Goal: Task Accomplishment & Management: Manage account settings

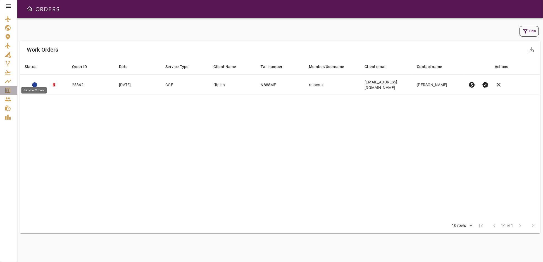
click at [8, 92] on icon "Service Orders" at bounding box center [7, 90] width 7 height 7
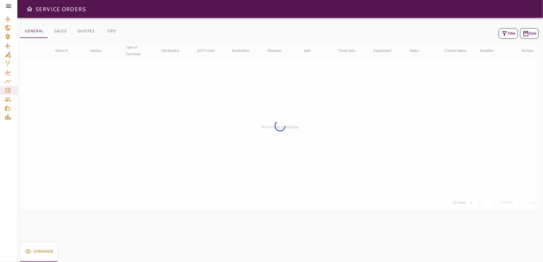
click at [8, 2] on div at bounding box center [8, 6] width 17 height 12
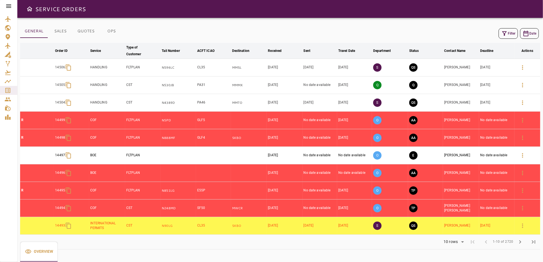
click at [9, 8] on icon at bounding box center [8, 6] width 7 height 7
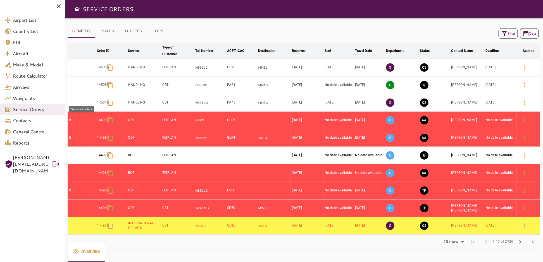
click at [29, 111] on span "Service Orders" at bounding box center [36, 109] width 47 height 7
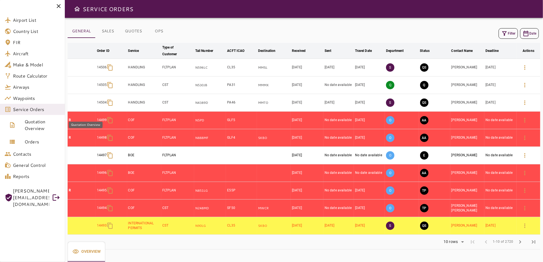
click at [35, 127] on span "Quotation Overview" at bounding box center [43, 124] width 36 height 13
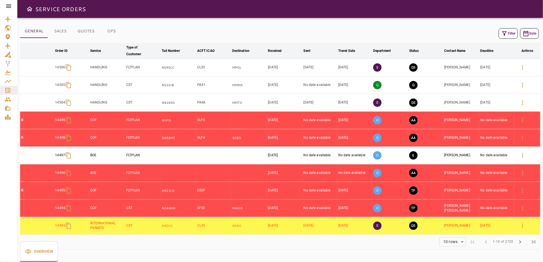
click at [511, 34] on button "Filter" at bounding box center [507, 33] width 19 height 11
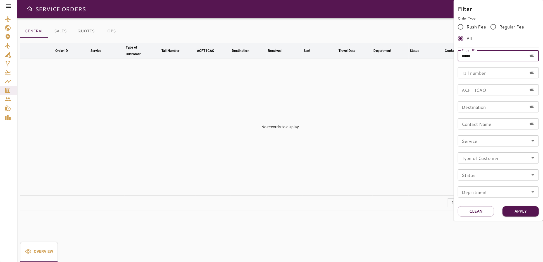
drag, startPoint x: 484, startPoint y: 58, endPoint x: 441, endPoint y: 58, distance: 43.0
click at [441, 58] on div "Filter Order Type Rush Fee Regular Fee All Order ID ***** Order ID Tail number …" at bounding box center [271, 131] width 543 height 262
type input "*****"
click at [508, 209] on button "Apply" at bounding box center [520, 211] width 36 height 10
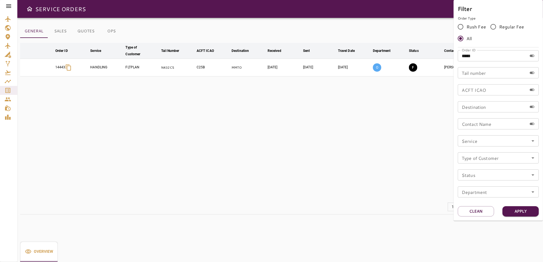
click at [286, 165] on div at bounding box center [271, 131] width 543 height 262
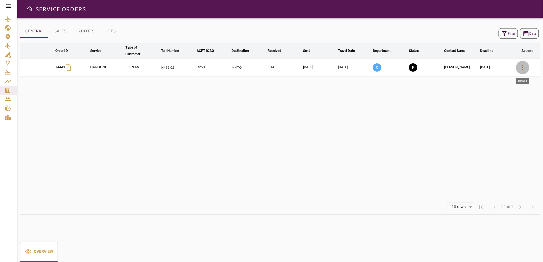
click at [522, 67] on icon "button" at bounding box center [522, 67] width 1 height 4
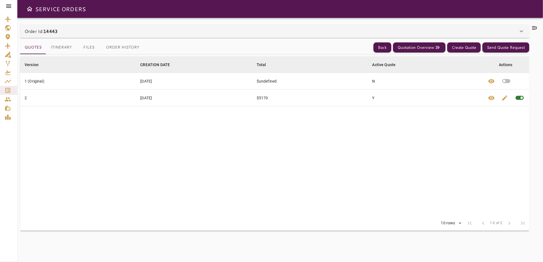
click at [92, 48] on button "Files" at bounding box center [88, 47] width 25 height 13
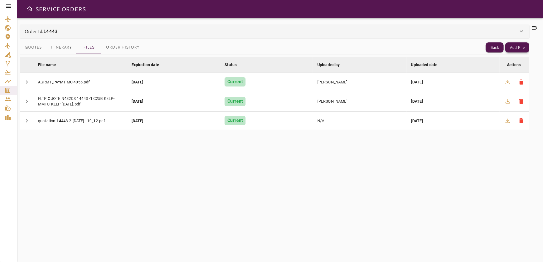
click at [518, 47] on button "Add File" at bounding box center [517, 47] width 24 height 10
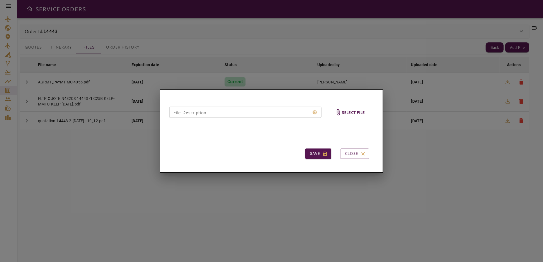
click at [342, 112] on h6 "Select file" at bounding box center [352, 112] width 23 height 6
click at [0, 0] on input "Select file" at bounding box center [0, 0] width 0 height 0
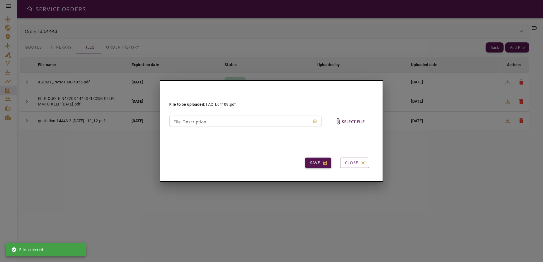
click at [314, 164] on button "Save" at bounding box center [318, 163] width 26 height 10
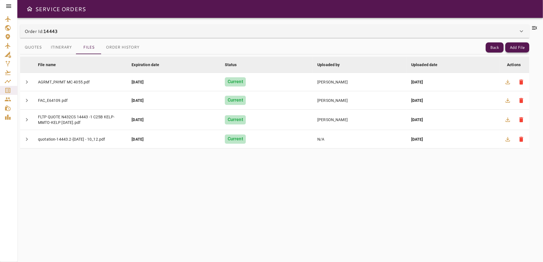
click at [519, 48] on button "Add File" at bounding box center [517, 47] width 24 height 10
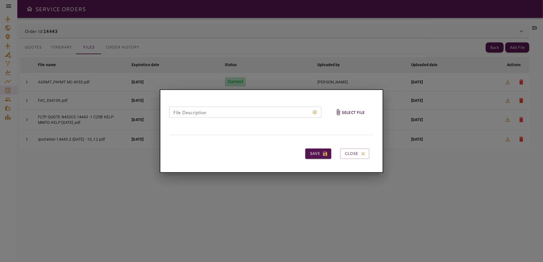
click at [347, 113] on h6 "Select file" at bounding box center [352, 112] width 23 height 6
click at [0, 0] on input "Select file" at bounding box center [0, 0] width 0 height 0
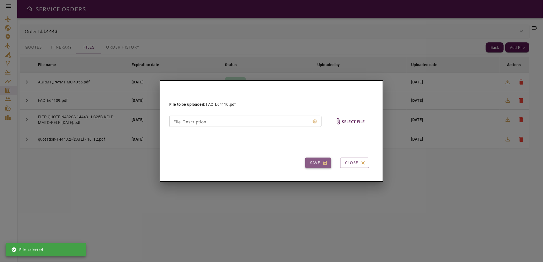
click at [320, 162] on button "Save" at bounding box center [318, 163] width 26 height 10
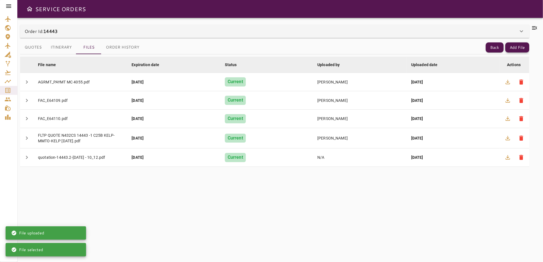
click at [521, 48] on button "Add File" at bounding box center [517, 47] width 24 height 10
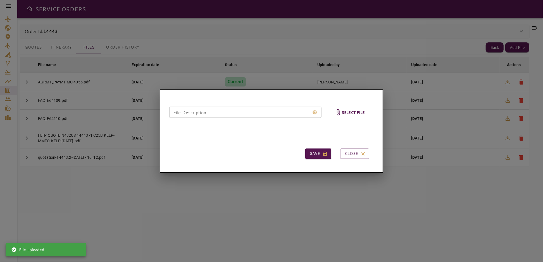
click at [352, 111] on h6 "Select file" at bounding box center [352, 112] width 23 height 6
click at [0, 0] on input "Select file" at bounding box center [0, 0] width 0 height 0
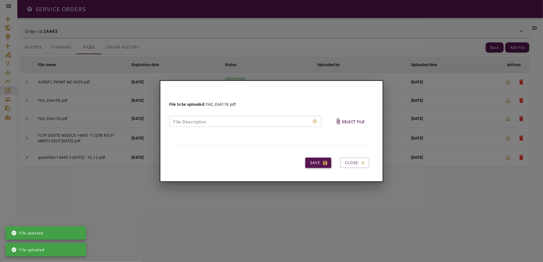
click at [319, 162] on button "Save" at bounding box center [318, 163] width 26 height 10
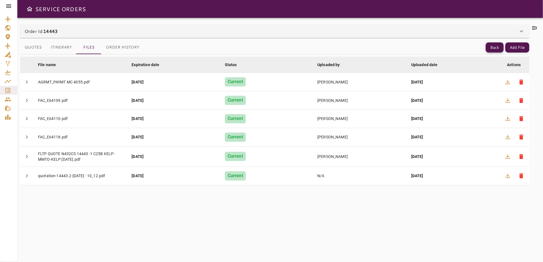
click at [491, 46] on button "Back" at bounding box center [494, 47] width 18 height 10
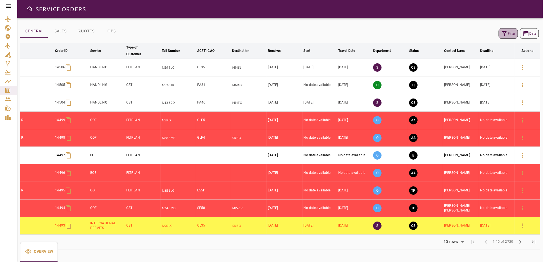
click at [507, 33] on icon "button" at bounding box center [504, 33] width 7 height 7
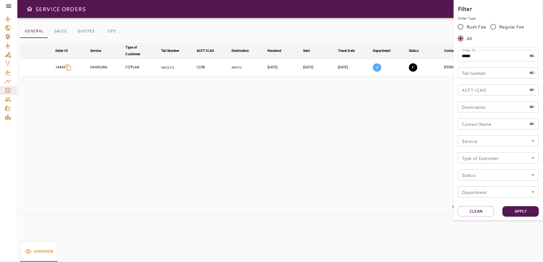
click at [384, 155] on div at bounding box center [271, 131] width 543 height 262
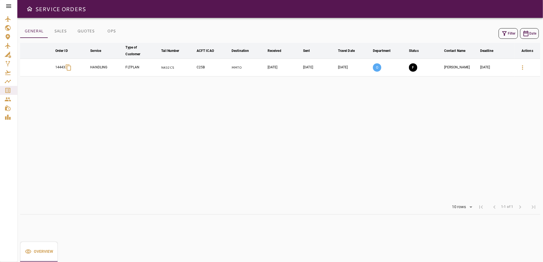
click at [525, 68] on icon "button" at bounding box center [522, 67] width 7 height 7
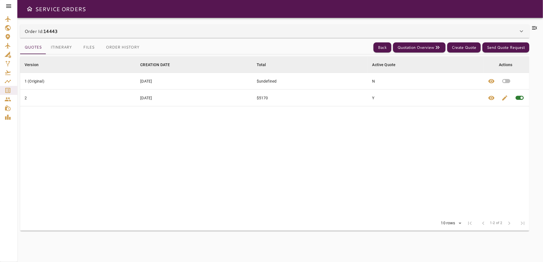
click at [534, 26] on icon at bounding box center [534, 28] width 7 height 7
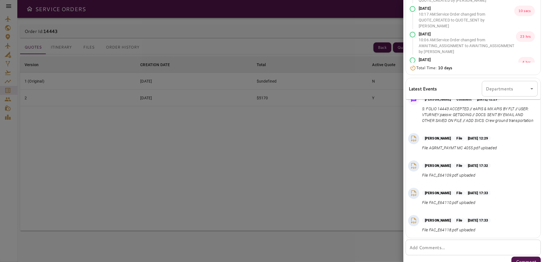
scroll to position [95, 0]
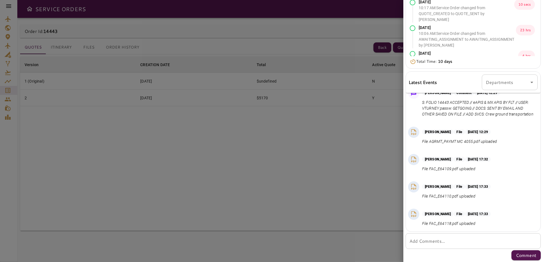
click at [439, 243] on textarea "Add Comments..." at bounding box center [472, 241] width 127 height 6
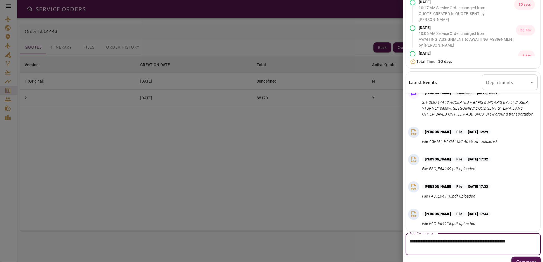
type textarea "**********"
click at [516, 258] on p "Comment" at bounding box center [525, 261] width 20 height 7
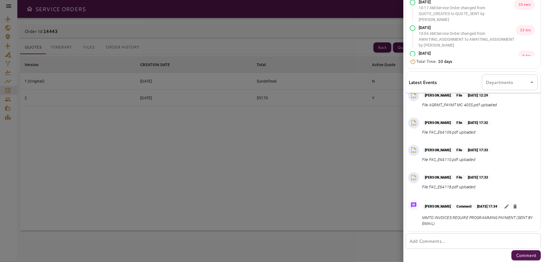
click at [198, 148] on div at bounding box center [271, 131] width 543 height 262
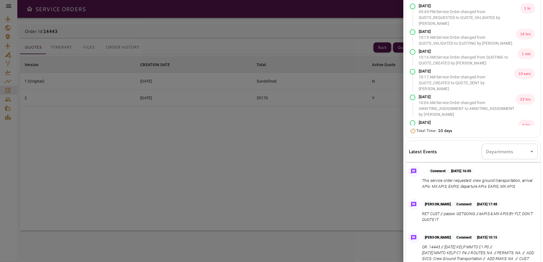
scroll to position [0, 0]
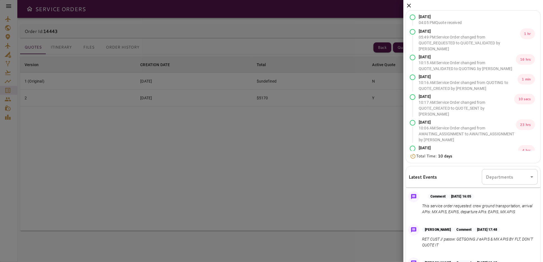
click at [408, 6] on icon at bounding box center [409, 6] width 4 height 4
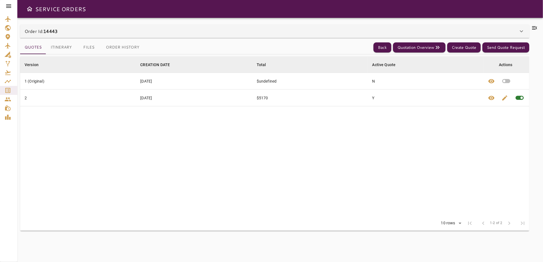
click at [90, 46] on button "Files" at bounding box center [88, 47] width 25 height 13
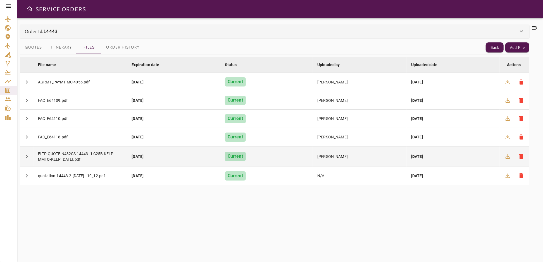
click at [61, 155] on div "FLTP QUOTE N432CS 14443 -1 C25B KELP-MMTO-KELP [DATE].pdf" at bounding box center [80, 156] width 85 height 11
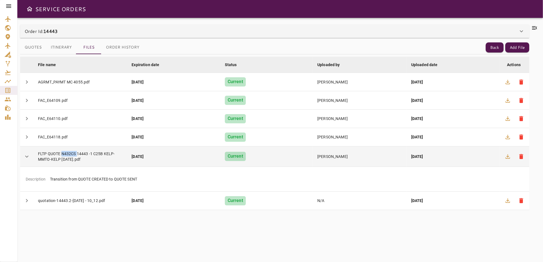
click at [61, 155] on div "FLTP QUOTE N432CS 14443 -1 C25B KELP-MMTO-KELP [DATE].pdf" at bounding box center [80, 156] width 85 height 11
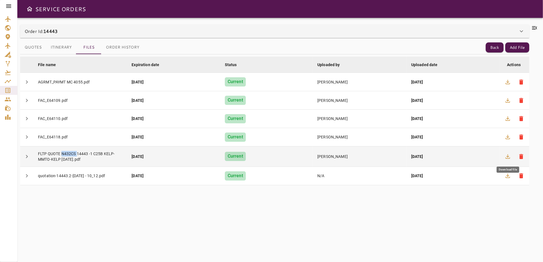
click at [506, 155] on icon "button" at bounding box center [507, 156] width 7 height 7
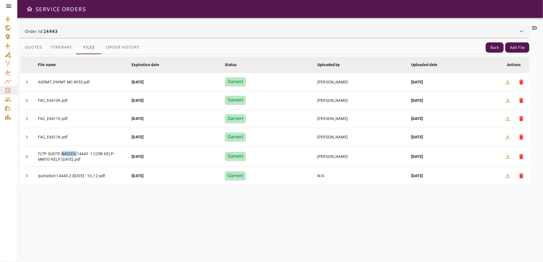
click at [535, 27] on icon at bounding box center [534, 28] width 7 height 7
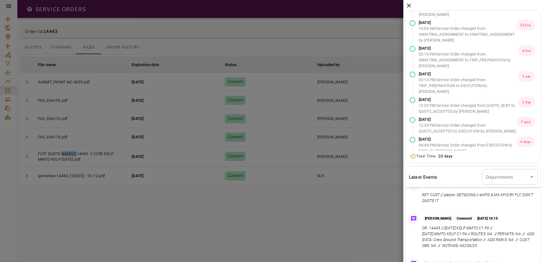
scroll to position [78, 0]
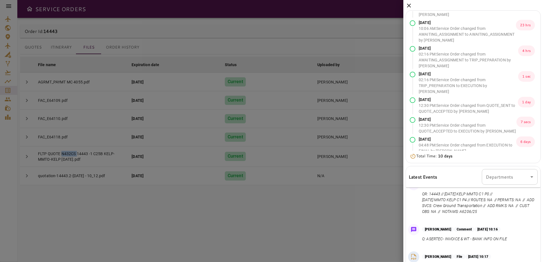
click at [408, 4] on icon at bounding box center [408, 5] width 7 height 7
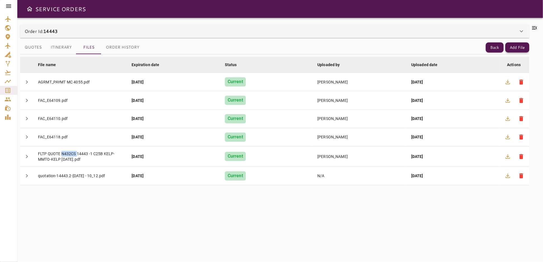
click at [522, 48] on button "Add File" at bounding box center [517, 47] width 24 height 10
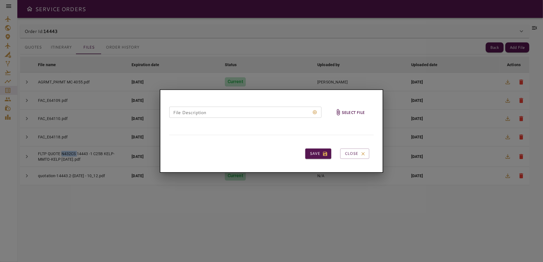
click at [349, 111] on h6 "Select file" at bounding box center [352, 112] width 23 height 6
click at [0, 0] on input "Select file" at bounding box center [0, 0] width 0 height 0
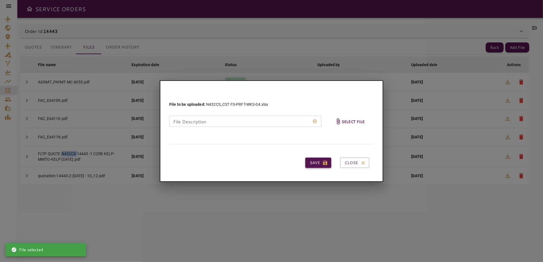
click at [310, 160] on button "Save" at bounding box center [318, 163] width 26 height 10
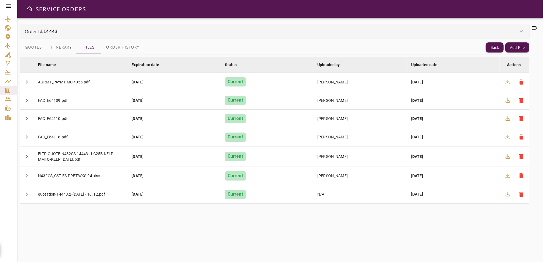
click at [532, 27] on icon at bounding box center [534, 28] width 7 height 7
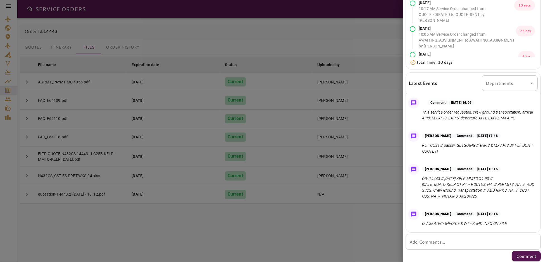
scroll to position [95, 0]
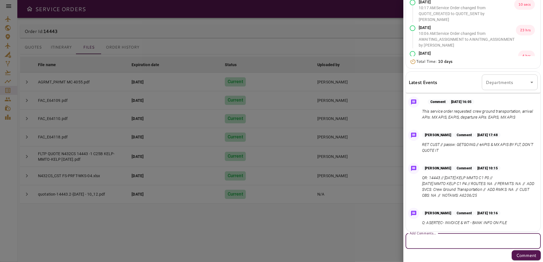
click at [442, 242] on textarea "Add Comments..." at bounding box center [472, 241] width 127 height 6
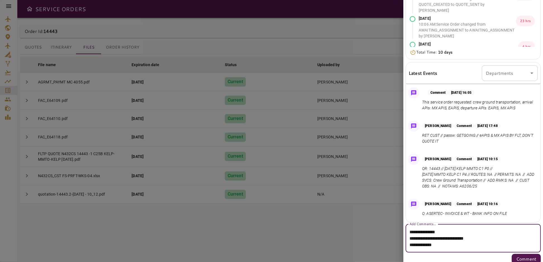
scroll to position [108, 0]
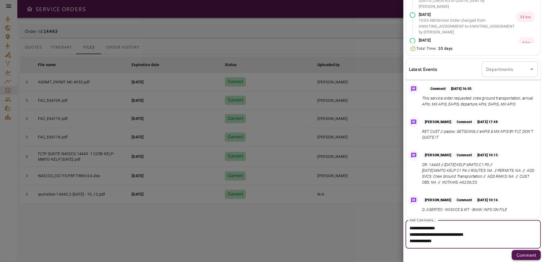
type textarea "**********"
click at [524, 253] on p "Comment" at bounding box center [526, 255] width 20 height 7
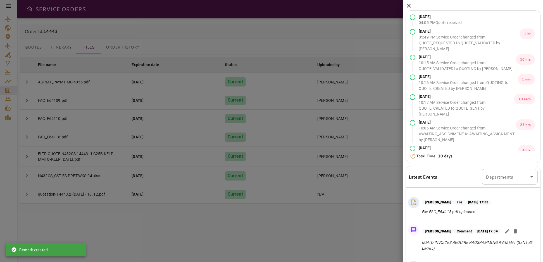
scroll to position [95, 0]
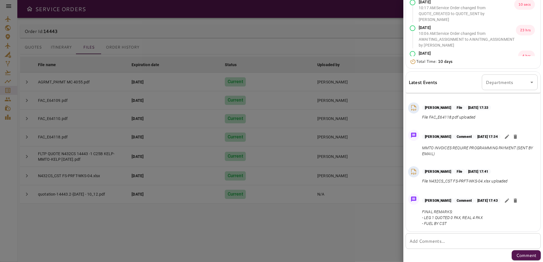
click at [435, 242] on textarea "Add Comments..." at bounding box center [470, 241] width 123 height 6
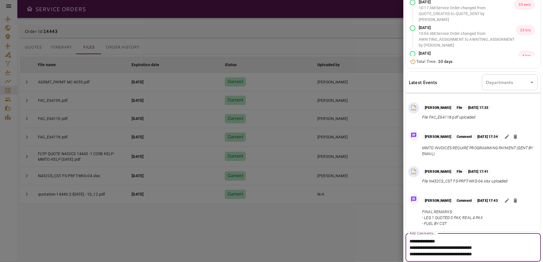
scroll to position [108, 0]
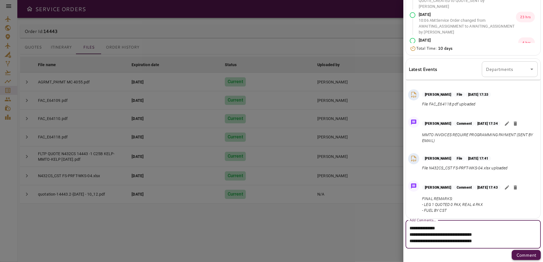
type textarea "**********"
click at [525, 254] on p "Comment" at bounding box center [526, 255] width 20 height 7
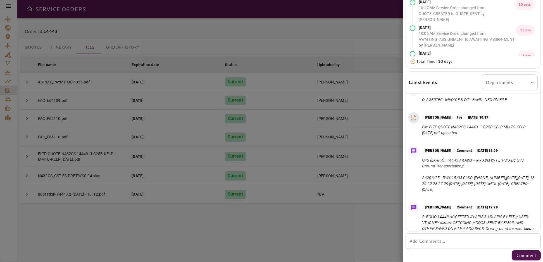
scroll to position [67, 0]
